Goal: Information Seeking & Learning: Learn about a topic

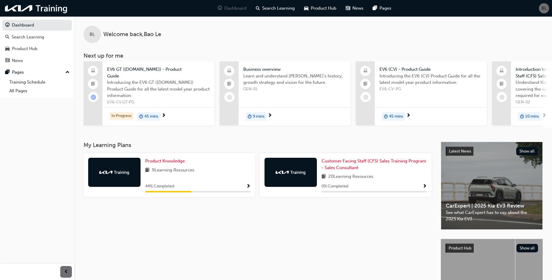
click at [248, 188] on span "Show Progress" at bounding box center [248, 186] width 4 height 5
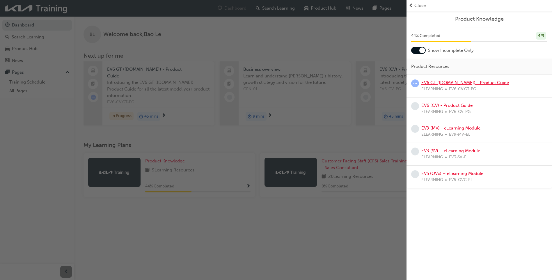
click at [481, 83] on link "EV6 GT ([DOMAIN_NAME]) - Product Guide" at bounding box center [465, 82] width 88 height 5
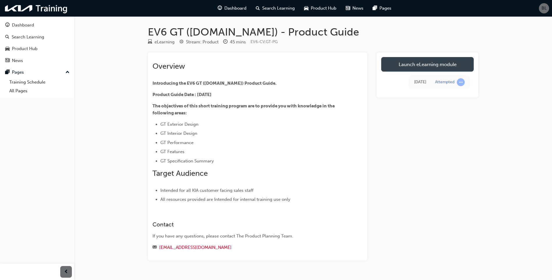
click at [419, 60] on link "Launch eLearning module" at bounding box center [427, 64] width 92 height 15
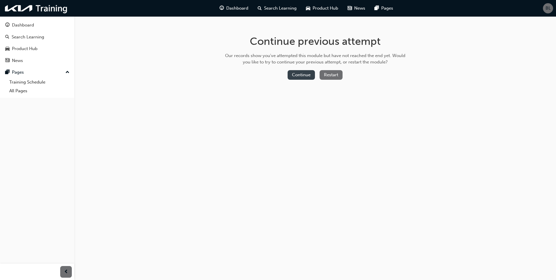
click at [293, 77] on button "Continue" at bounding box center [301, 75] width 27 height 10
